Goal: Transaction & Acquisition: Purchase product/service

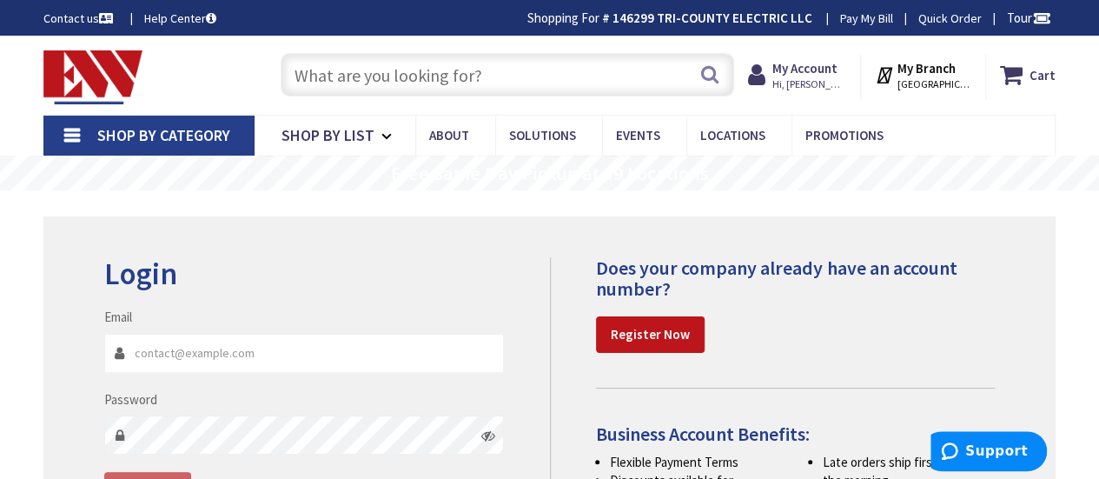
type input "[GEOGRAPHIC_DATA], [GEOGRAPHIC_DATA]"
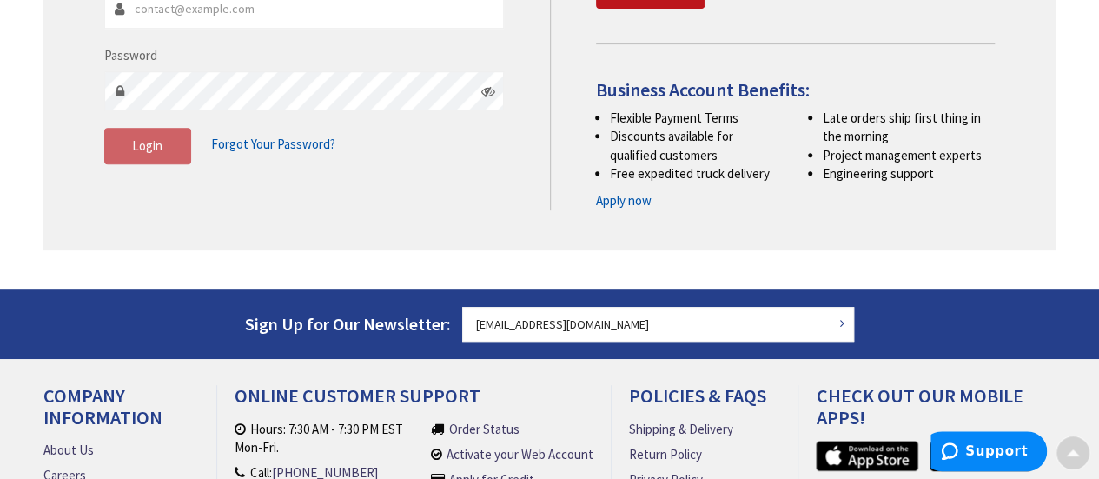
scroll to position [348, 0]
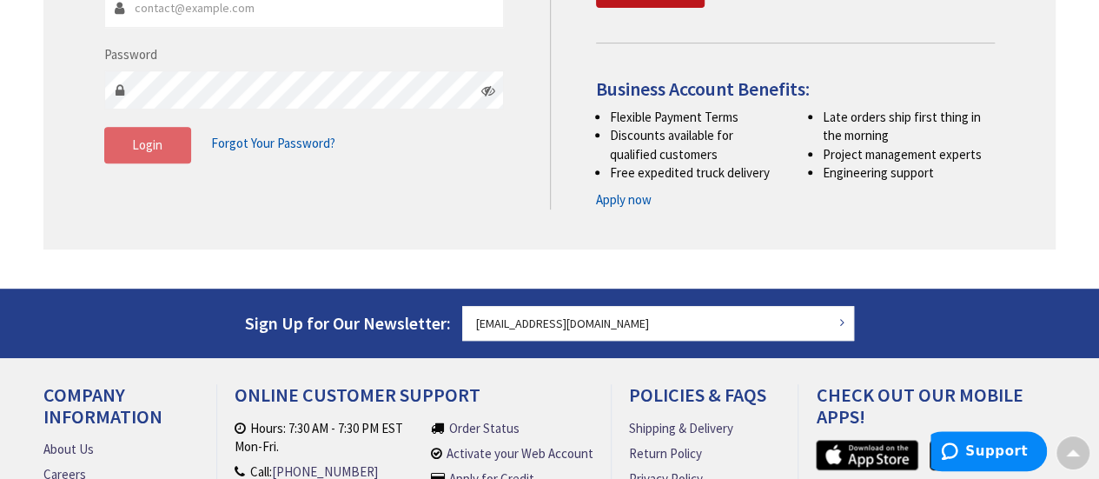
type input "[EMAIL_ADDRESS][DOMAIN_NAME]"
click at [161, 152] on button "Login" at bounding box center [147, 145] width 87 height 36
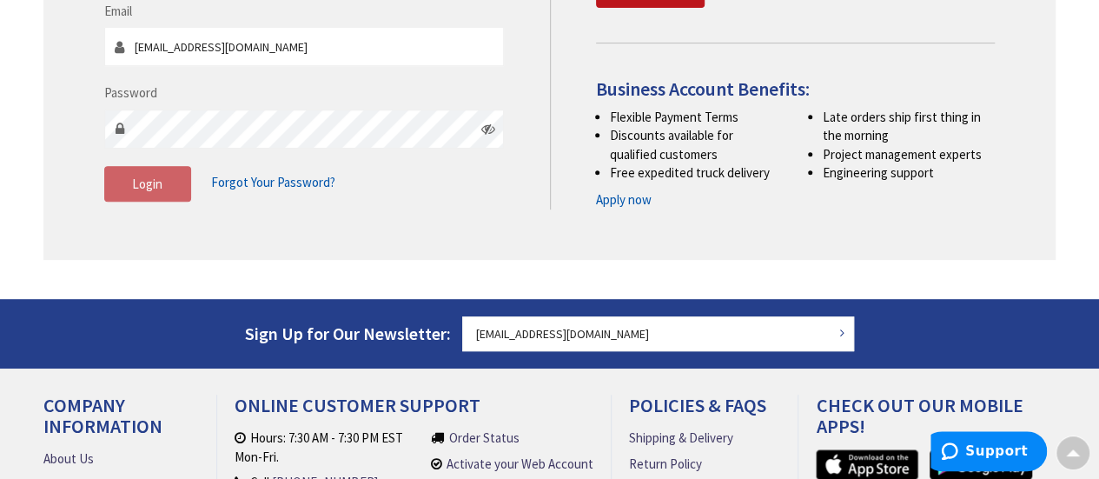
scroll to position [386, 0]
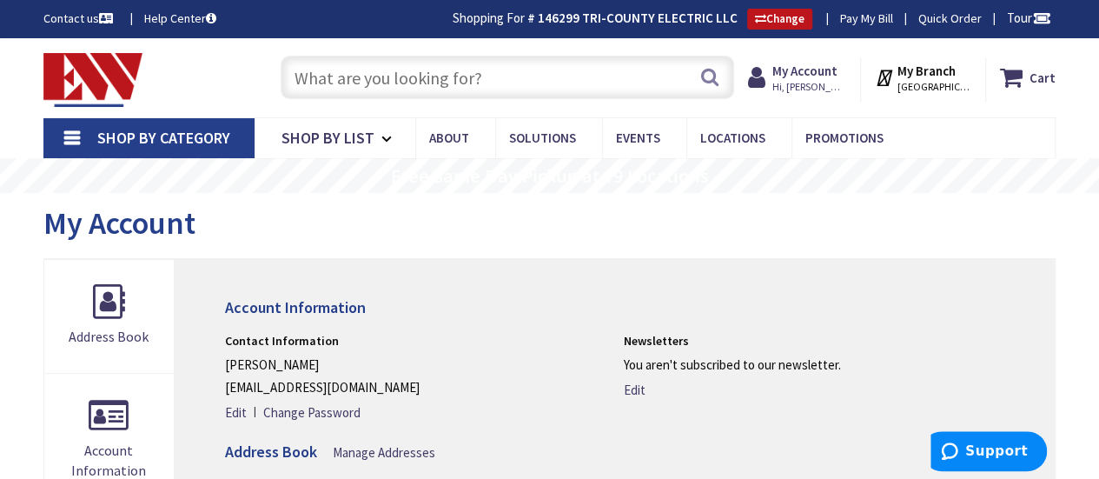
click at [398, 85] on input "text" at bounding box center [508, 77] width 454 height 43
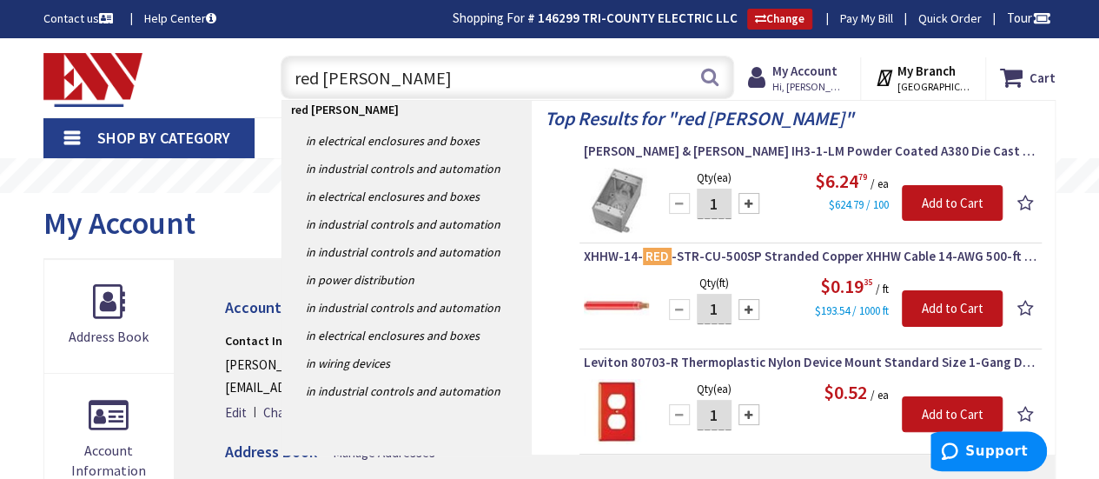
click at [375, 81] on input "red outler" at bounding box center [508, 77] width 454 height 43
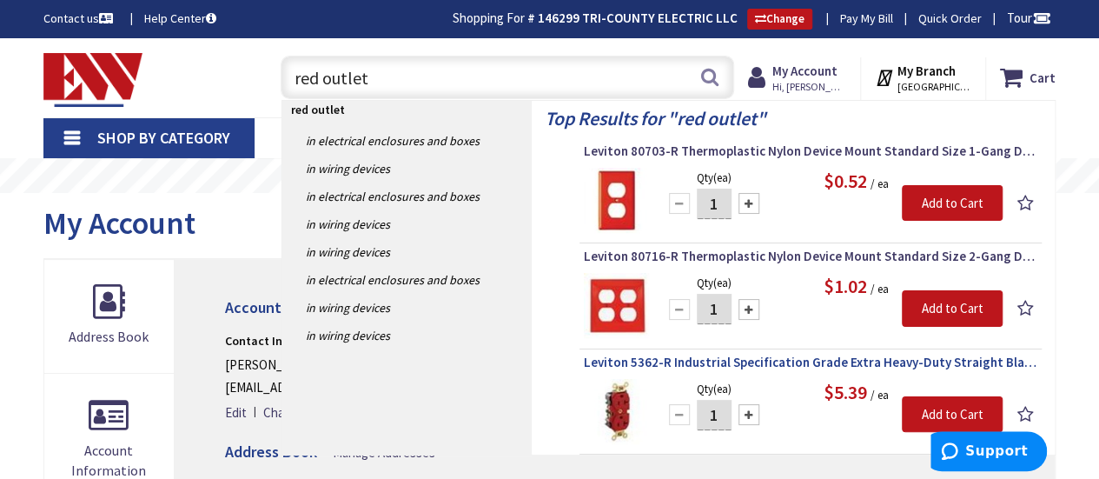
type input "red outlet"
click at [769, 362] on span "Leviton 5362-R Industrial Specification Grade Extra Heavy-Duty Straight Blade D…" at bounding box center [811, 362] width 454 height 17
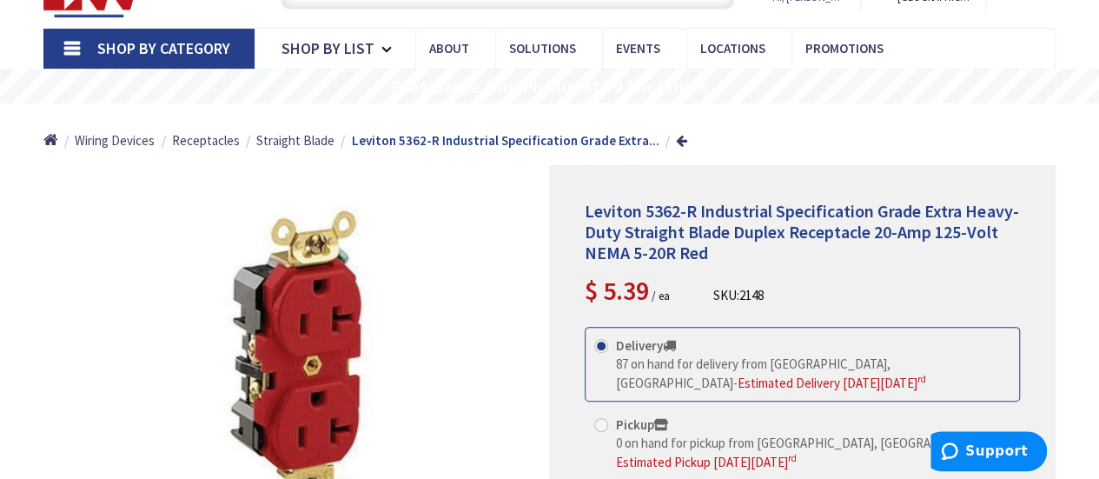
scroll to position [89, 0]
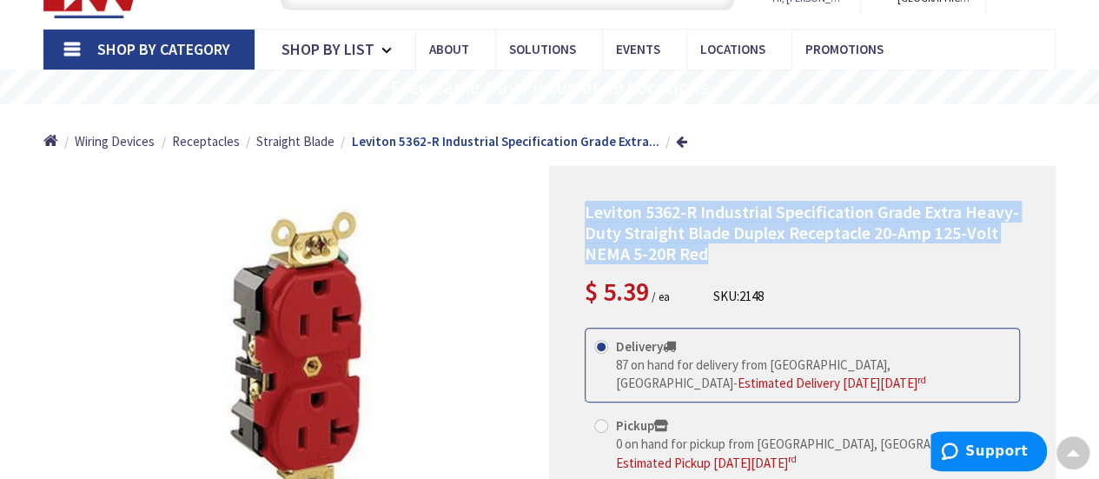
drag, startPoint x: 720, startPoint y: 246, endPoint x: 585, endPoint y: 213, distance: 139.5
click at [585, 213] on h1 "Leviton 5362-R Industrial Specification Grade Extra Heavy-Duty Straight Blade D…" at bounding box center [802, 233] width 435 height 63
copy span "Leviton 5362-R Industrial Specification Grade Extra Heavy-Duty Straight Blade D…"
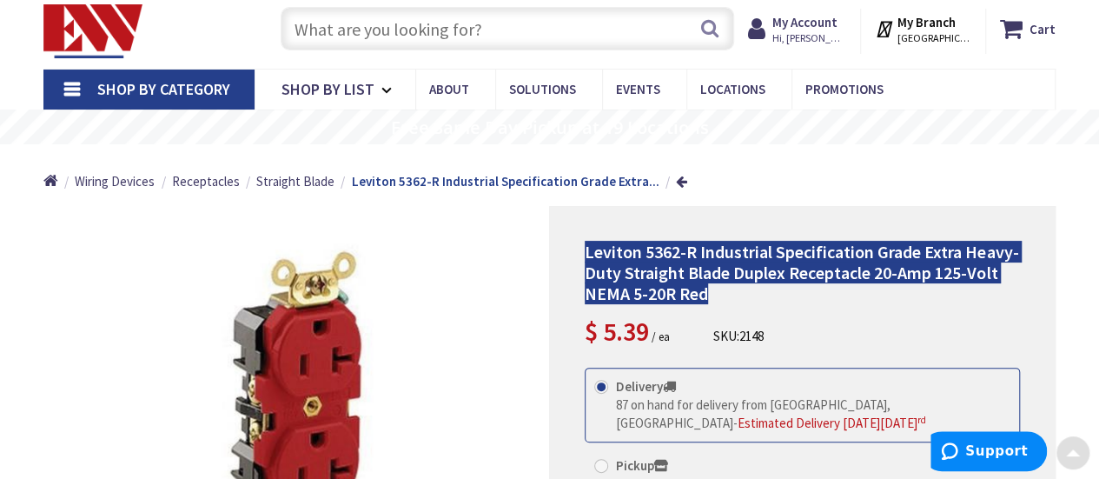
scroll to position [0, 0]
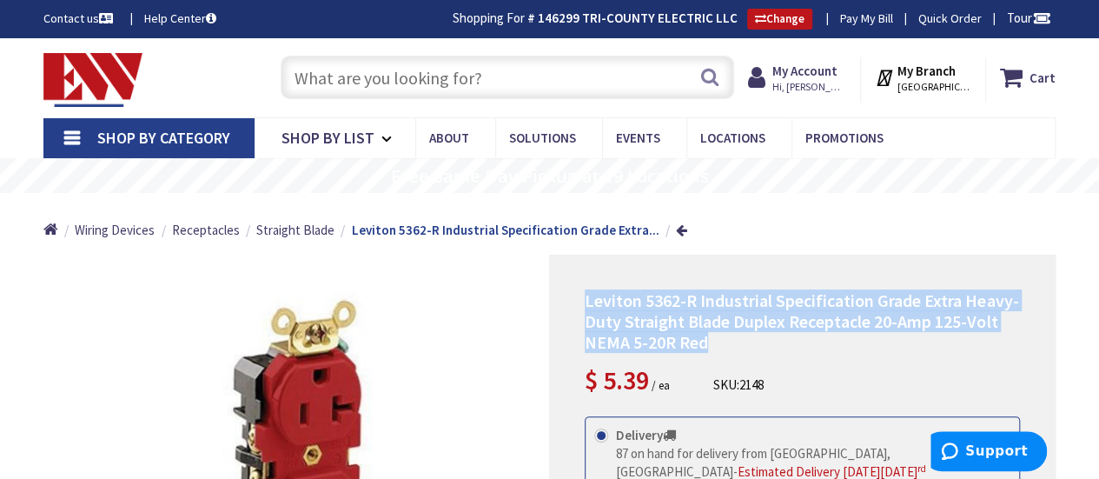
copy span "Leviton 5362-R Industrial Specification Grade Extra Heavy-Duty Straight Blade D…"
click at [379, 76] on input "text" at bounding box center [508, 77] width 454 height 43
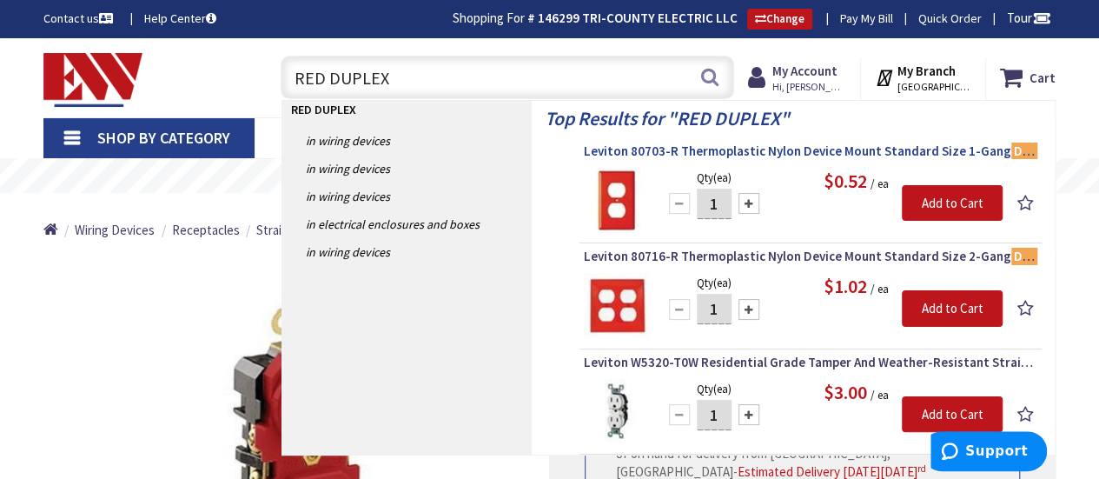
type input "RED DUPLEX"
click at [765, 154] on span "Leviton 80703-R Thermoplastic Nylon Device Mount Standard Size 1-Gang Duplex Re…" at bounding box center [811, 151] width 454 height 17
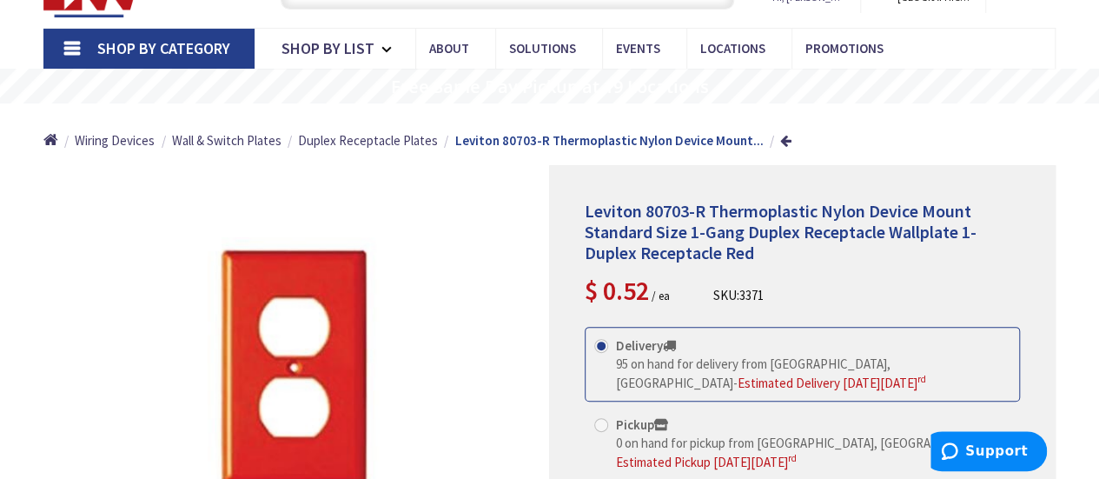
scroll to position [89, 0]
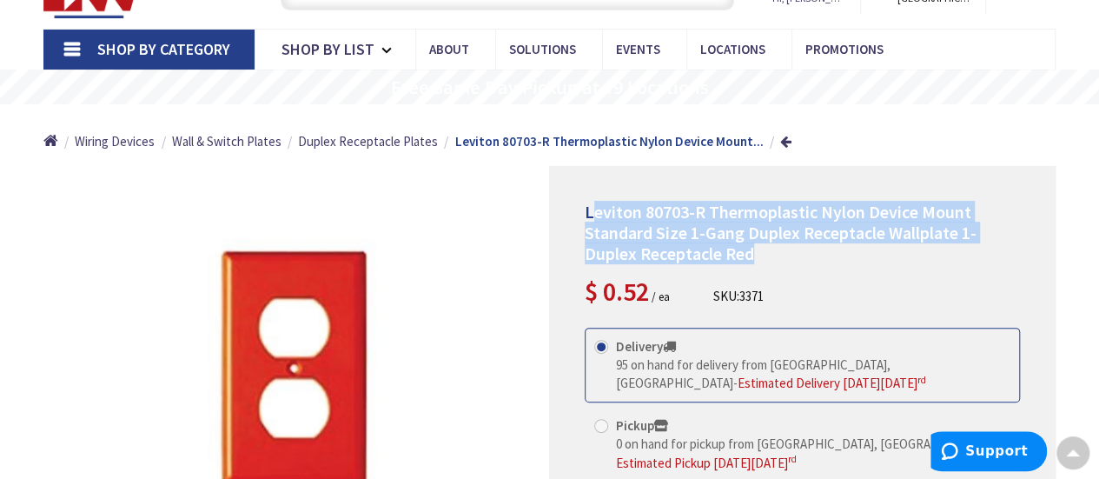
drag, startPoint x: 761, startPoint y: 254, endPoint x: 589, endPoint y: 216, distance: 176.1
click at [589, 216] on h1 "Leviton 80703-R Thermoplastic Nylon Device Mount Standard Size 1-Gang Duplex Re…" at bounding box center [802, 233] width 435 height 63
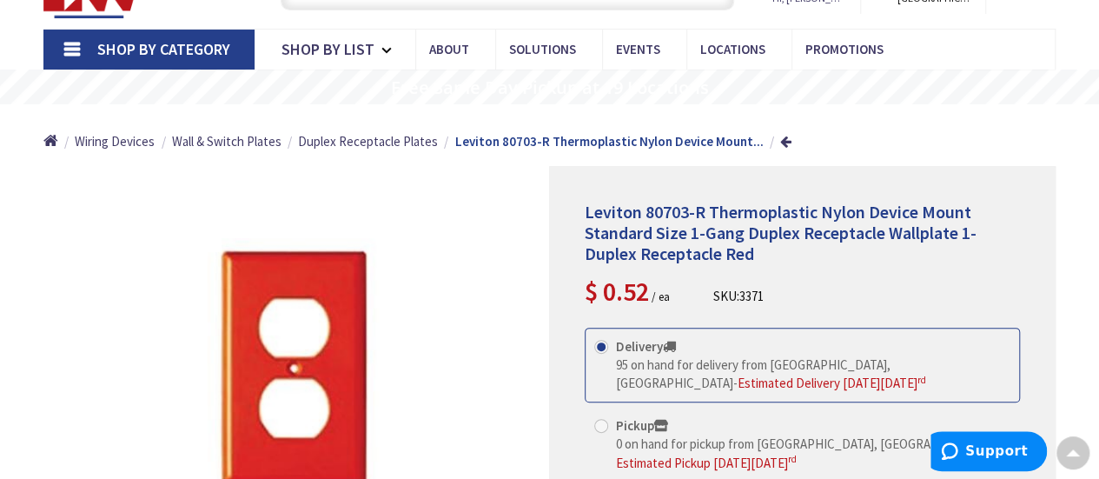
click at [520, 201] on div "*Images are for illustration purposes only and may not be an exact representati…" at bounding box center [296, 409] width 507 height 487
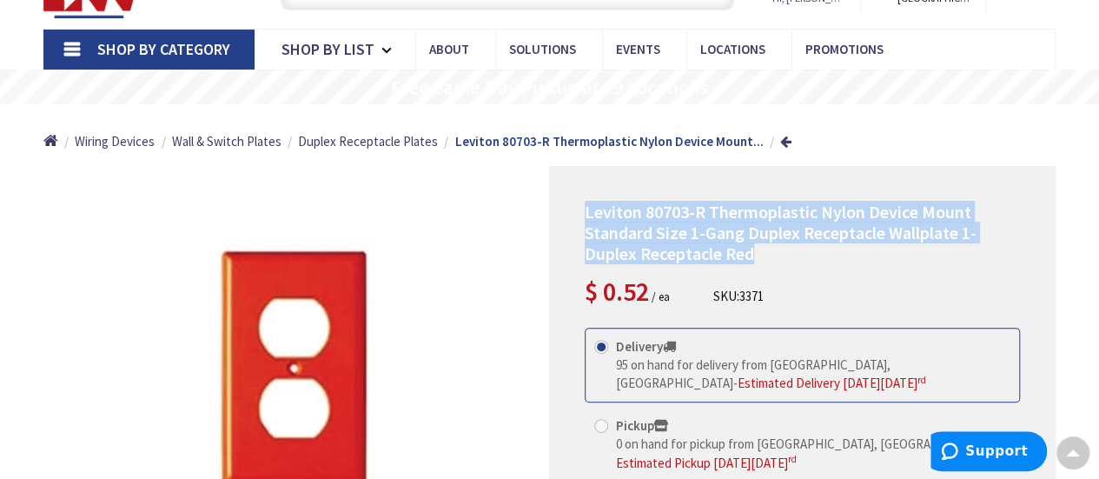
drag, startPoint x: 760, startPoint y: 256, endPoint x: 584, endPoint y: 213, distance: 181.7
click at [584, 213] on div "Leviton 80703-R Thermoplastic Nylon Device Mount Standard Size 1-Gang Duplex Re…" at bounding box center [802, 409] width 507 height 487
copy span "Leviton 80703-R Thermoplastic Nylon Device Mount Standard Size 1-Gang Duplex Re…"
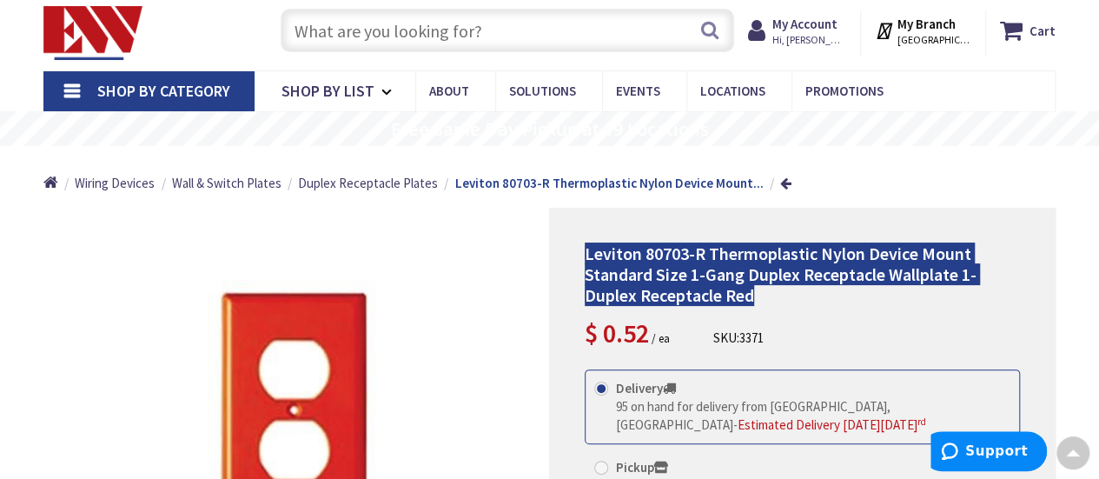
scroll to position [0, 0]
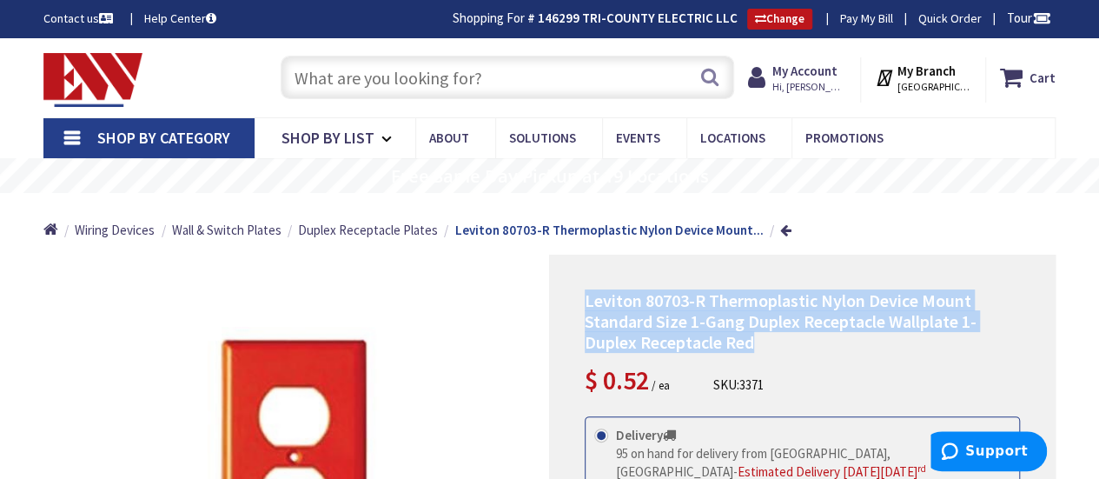
click at [396, 84] on input "text" at bounding box center [508, 77] width 454 height 43
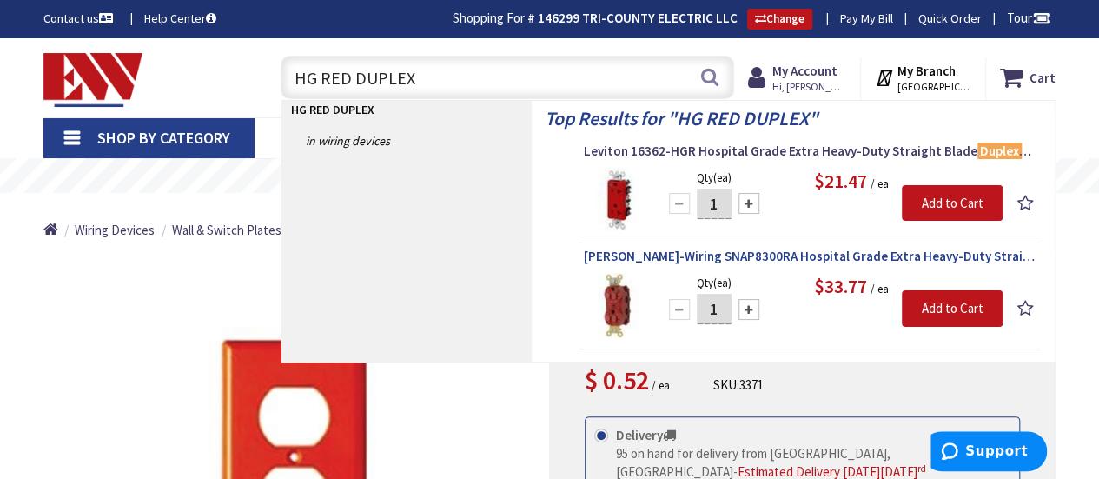
type input "HG RED DUPLEX"
click at [768, 255] on span "Hubbell-Wiring SNAP8300RA Hospital Grade Extra Heavy-Duty Straight Blade Duplex…" at bounding box center [811, 256] width 454 height 17
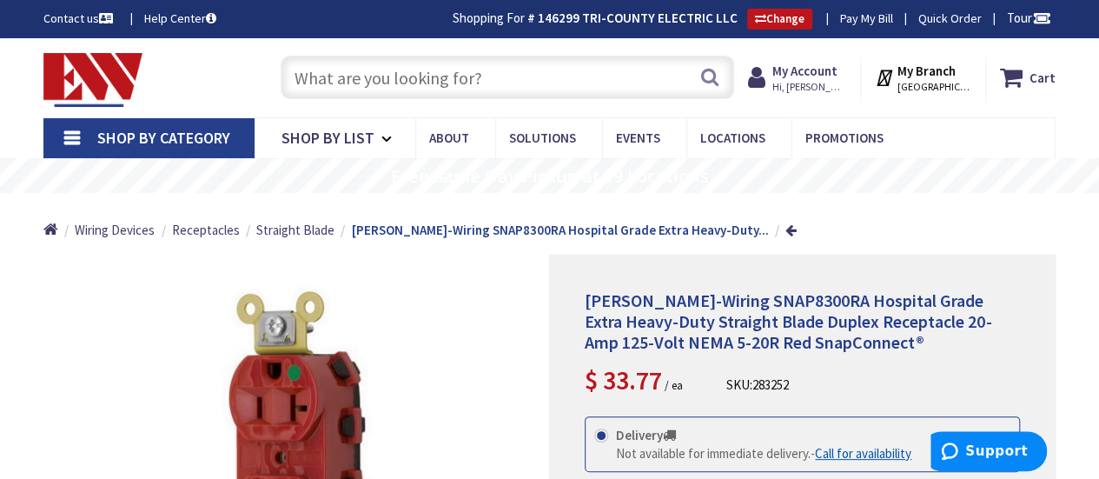
click at [379, 79] on input "text" at bounding box center [508, 77] width 454 height 43
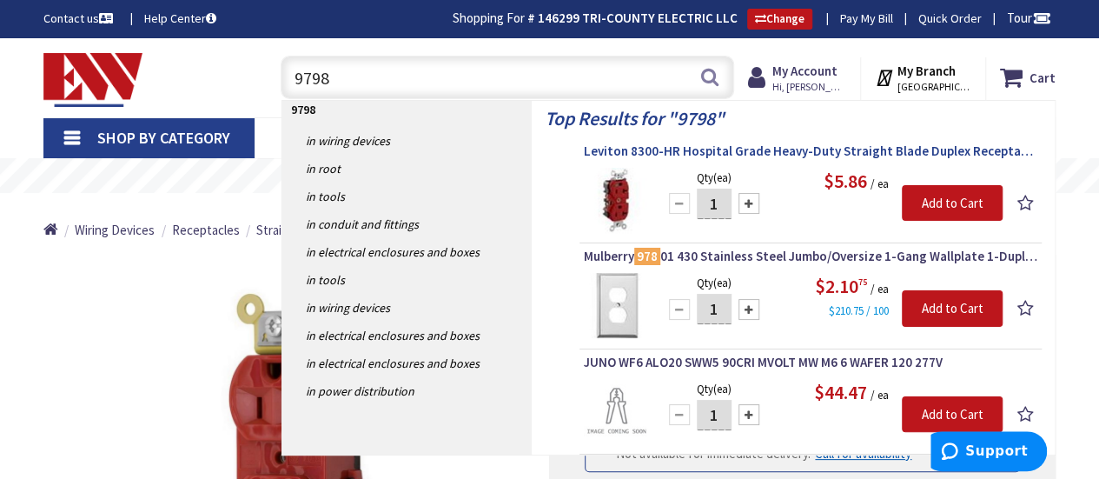
type input "9798"
click at [786, 152] on span "Leviton 8300-HR Hospital Grade Heavy-Duty Straight Blade Duplex Receptacle 20-A…" at bounding box center [811, 151] width 454 height 17
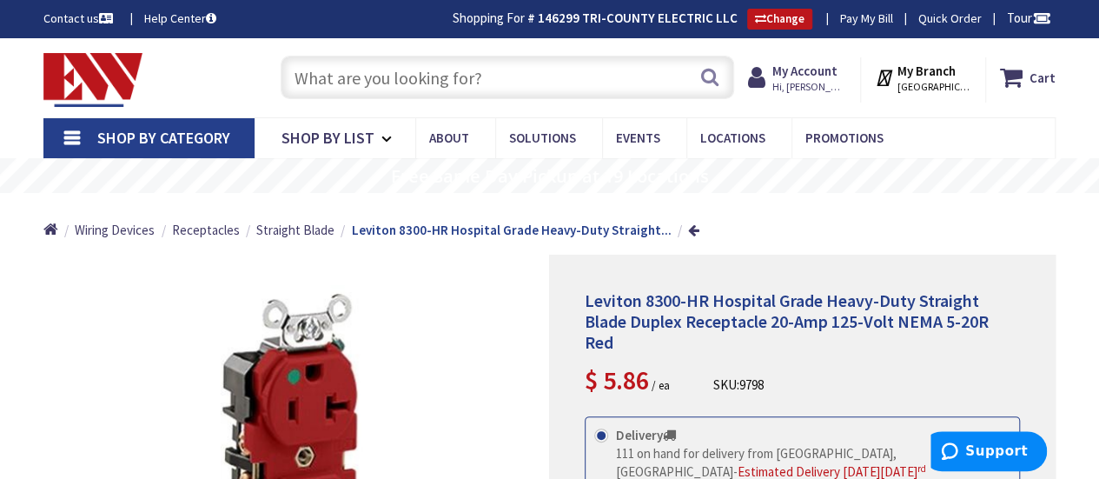
click at [428, 83] on input "text" at bounding box center [508, 77] width 454 height 43
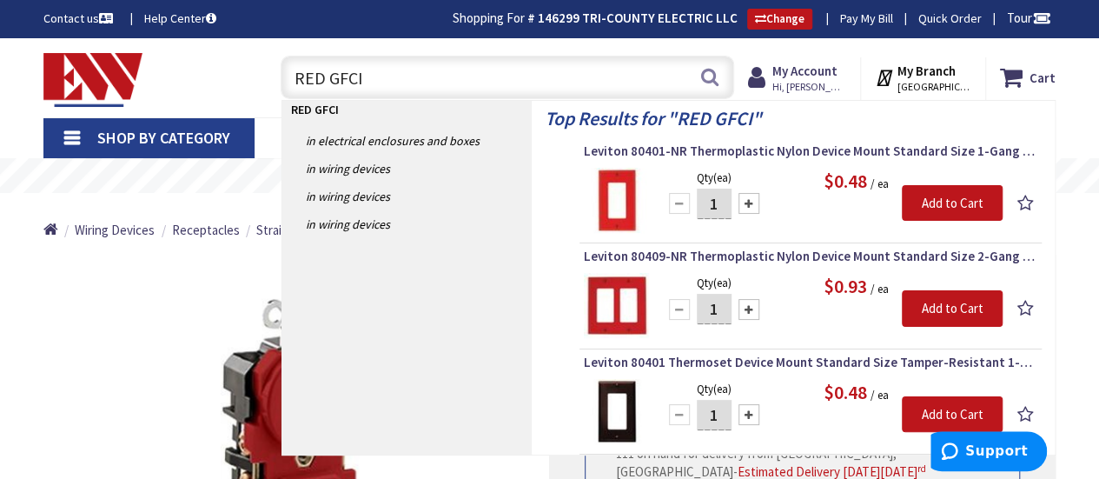
click at [495, 84] on input "RED GFCI" at bounding box center [508, 77] width 454 height 43
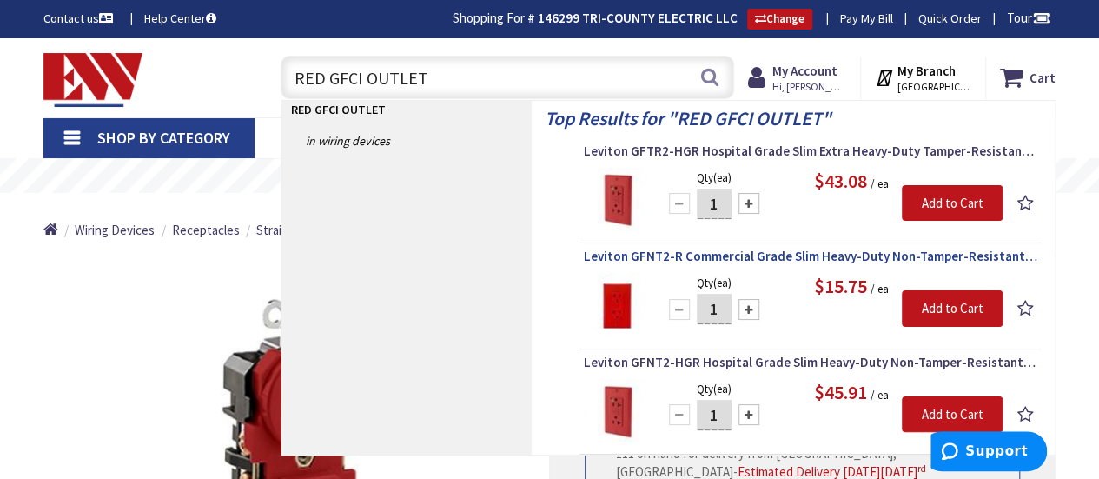
type input "RED GFCI OUTLET"
click at [819, 252] on span "Leviton GFNT2-R Commercial Grade Slim Heavy-Duty Non-Tamper-Resistant Monochrom…" at bounding box center [811, 256] width 454 height 17
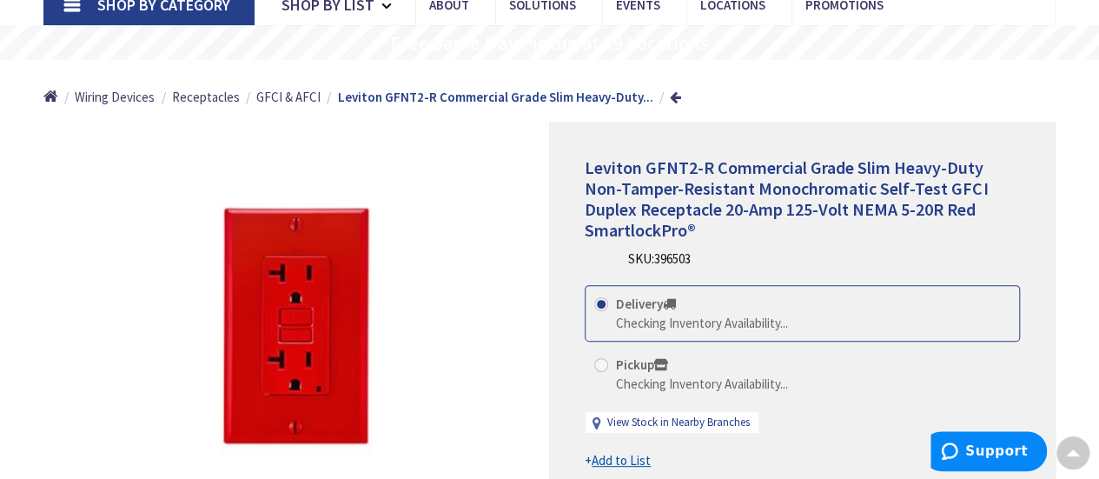
scroll to position [89, 0]
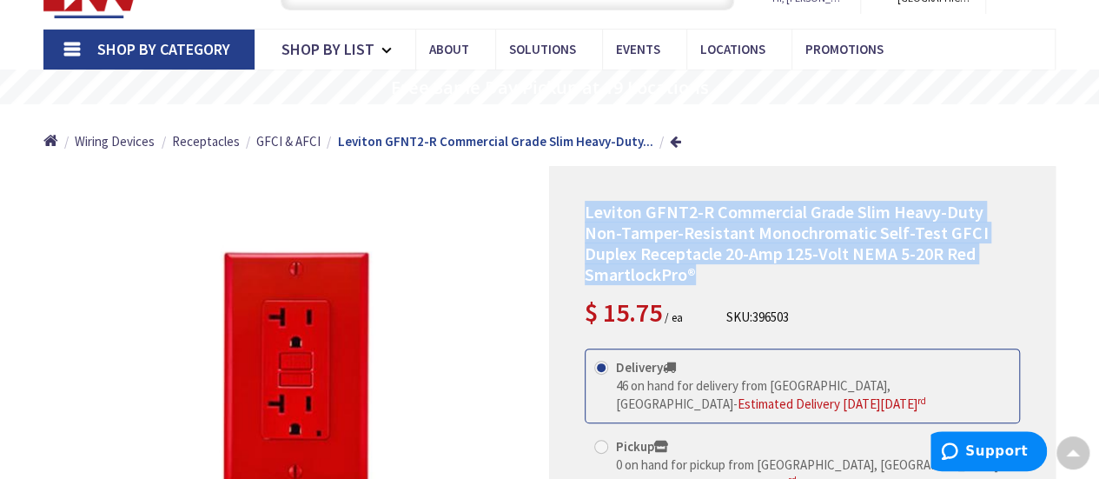
drag, startPoint x: 706, startPoint y: 265, endPoint x: 580, endPoint y: 212, distance: 136.7
click at [580, 212] on div "Leviton GFNT2-R Commercial Grade Slim Heavy-Duty Non-Tamper-Resistant Monochrom…" at bounding box center [802, 420] width 507 height 508
copy span "Leviton GFNT2-R Commercial Grade Slim Heavy-Duty Non-Tamper-Resistant Monochrom…"
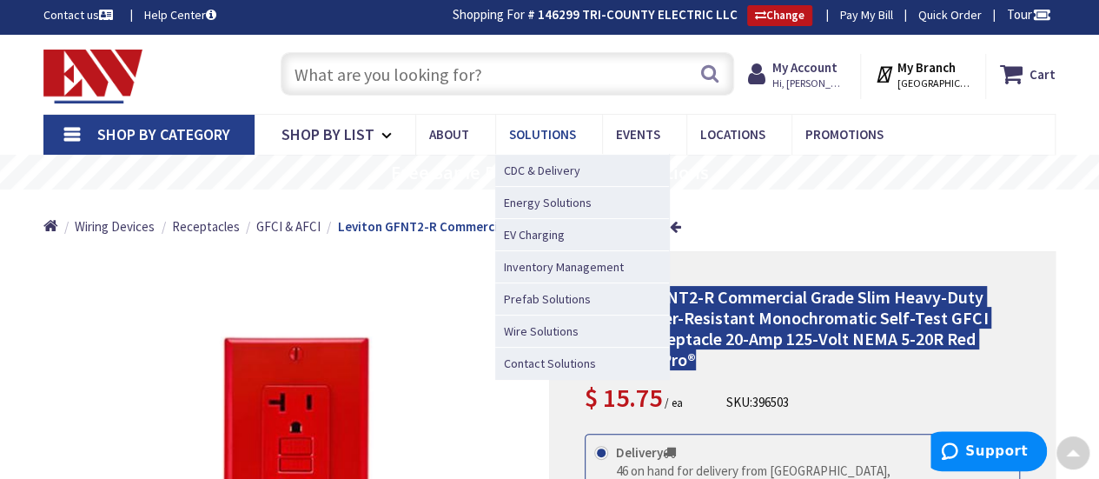
scroll to position [0, 0]
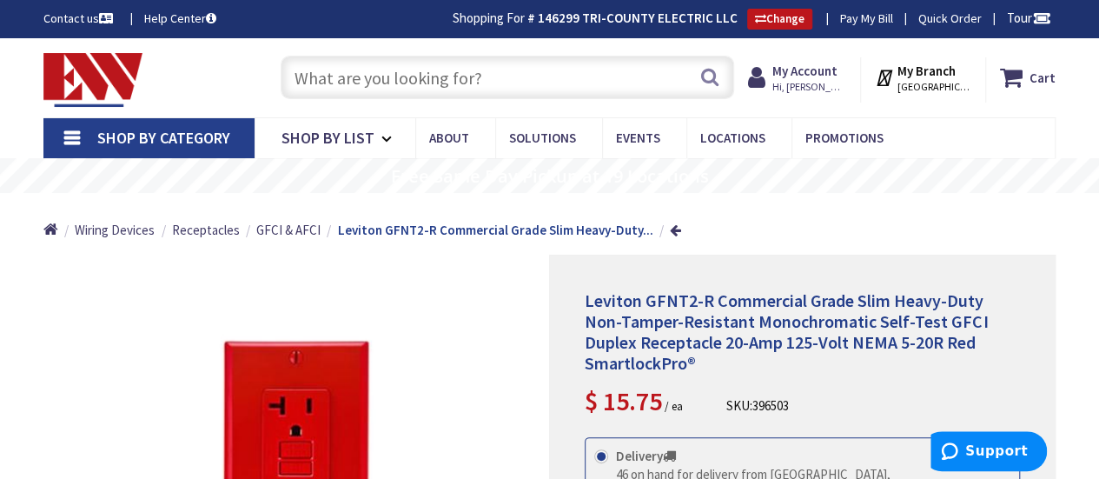
drag, startPoint x: 418, startPoint y: 67, endPoint x: 423, endPoint y: 58, distance: 10.1
click at [420, 69] on input "text" at bounding box center [508, 77] width 454 height 43
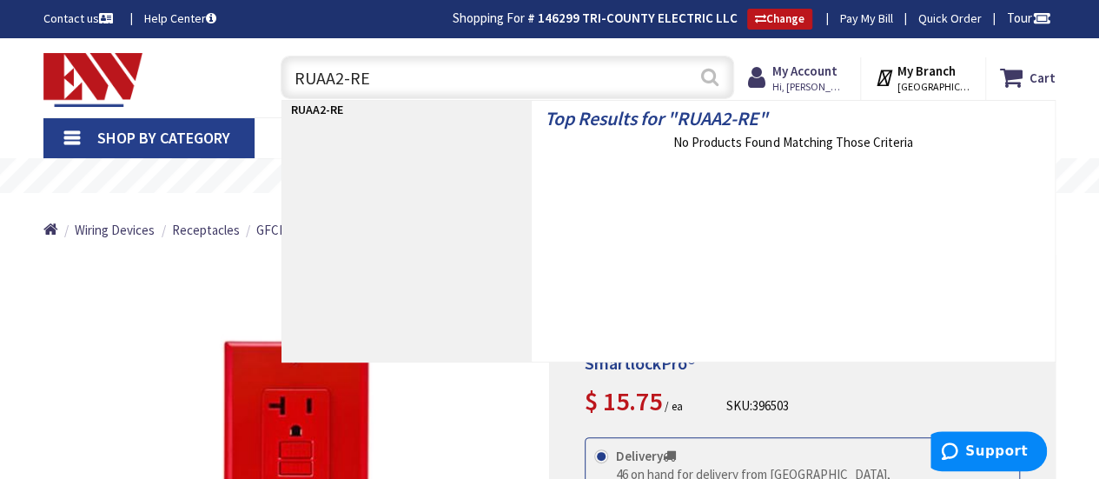
type input "RUAA2-RE"
click at [714, 79] on button "Search" at bounding box center [710, 76] width 23 height 39
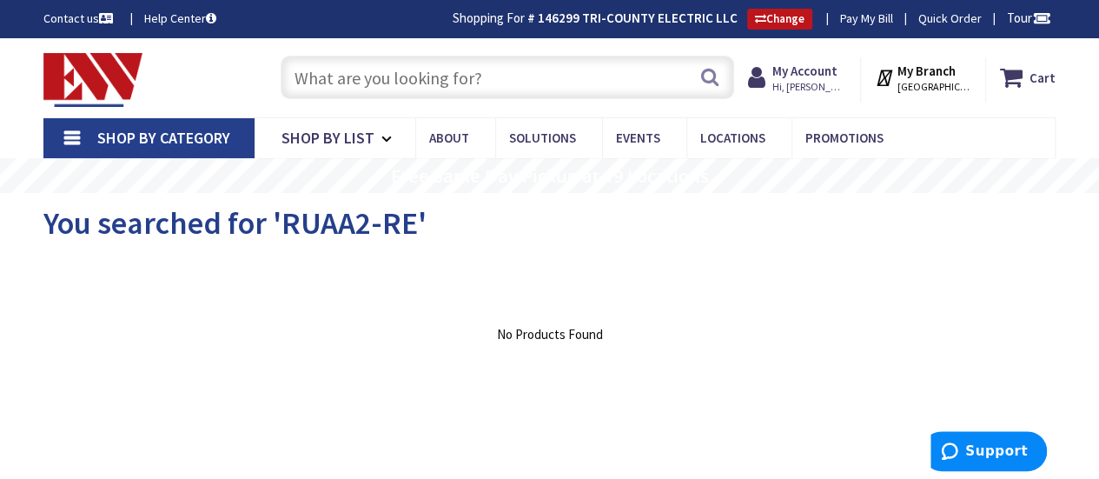
click at [408, 87] on input "text" at bounding box center [508, 77] width 454 height 43
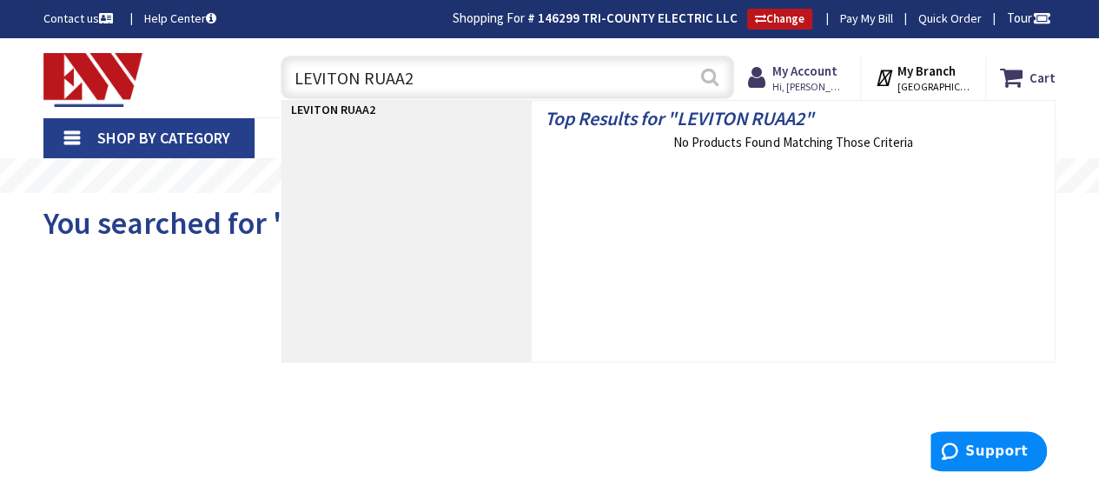
type input "LEVITON RUAA2"
click at [709, 81] on button "Search" at bounding box center [710, 76] width 23 height 39
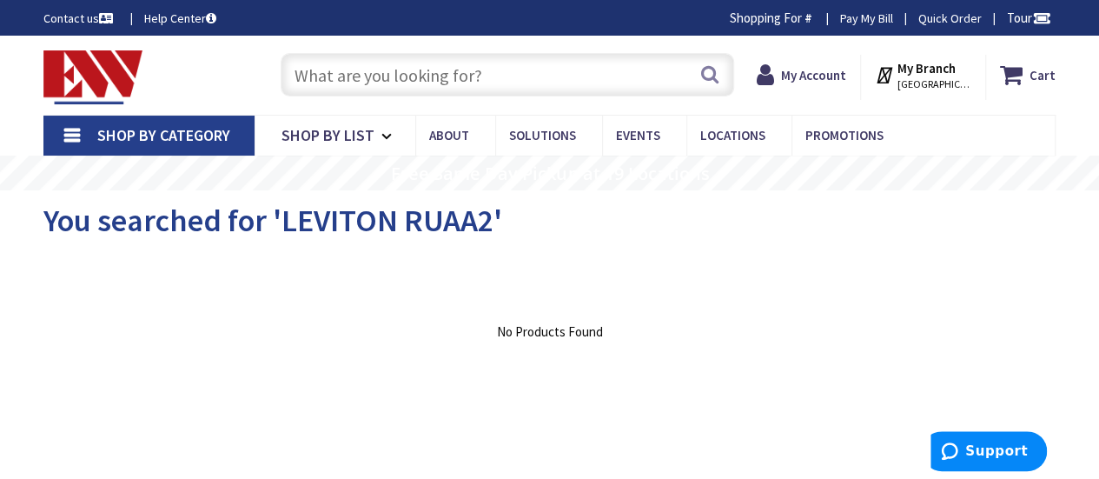
click at [388, 62] on input "text" at bounding box center [508, 74] width 454 height 43
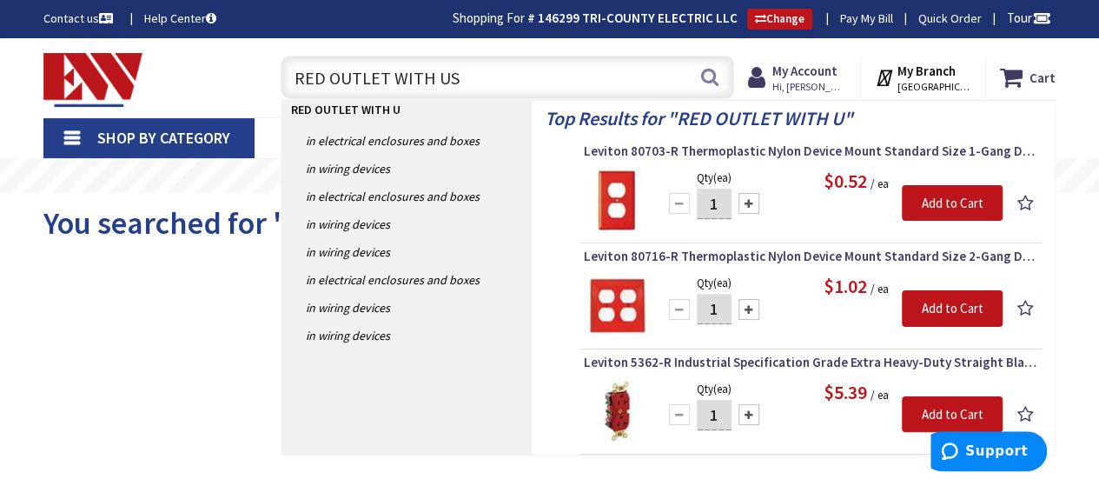
type input "RED OUTLET WITH USD"
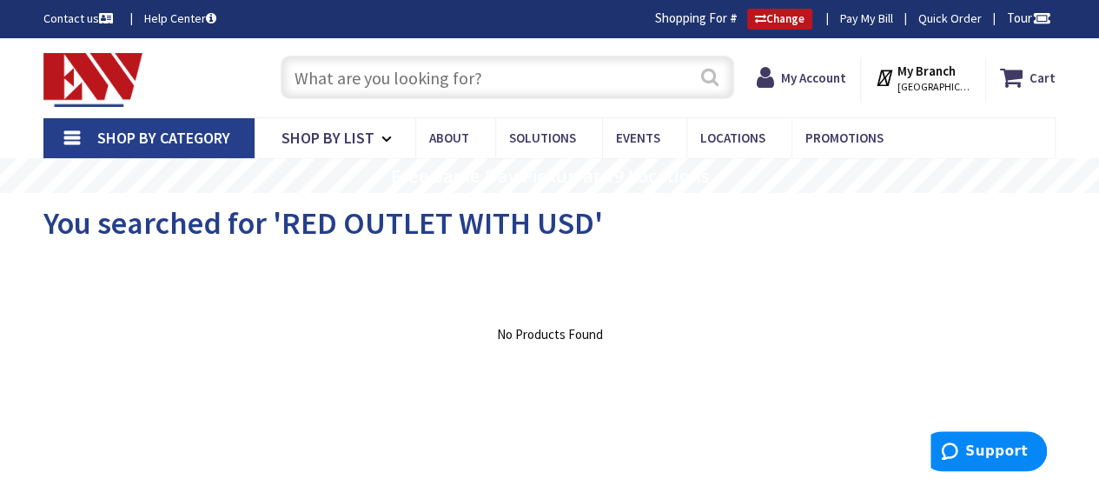
click at [707, 80] on button "Search" at bounding box center [710, 76] width 23 height 39
click at [341, 74] on input "text" at bounding box center [508, 77] width 454 height 43
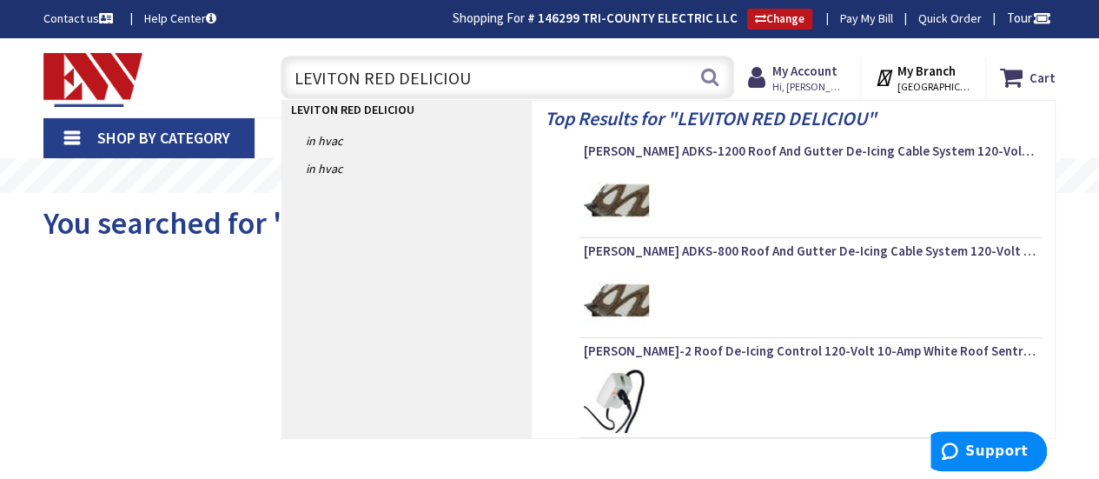
type input "LEVITON RED DELICIOUS"
